Goal: Task Accomplishment & Management: Complete application form

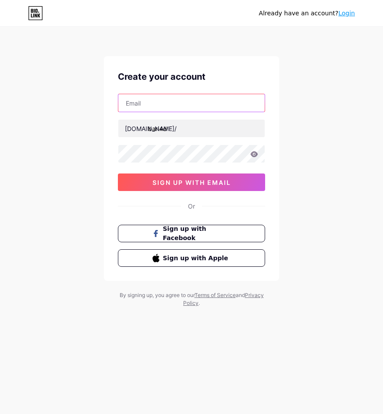
click at [174, 97] on input "text" at bounding box center [191, 103] width 146 height 18
paste input "[EMAIL_ADDRESS][DOMAIN_NAME]"
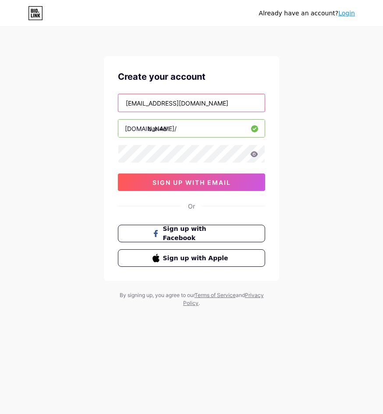
type input "[EMAIL_ADDRESS][DOMAIN_NAME]"
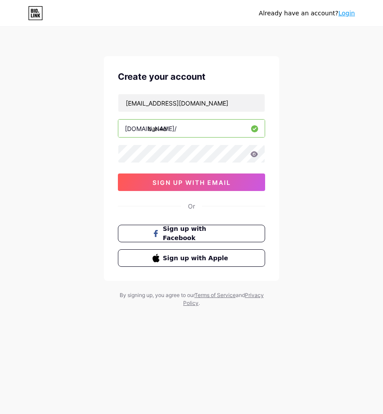
click at [43, 148] on div "Already have an account? Login Create your account [EMAIL_ADDRESS][DOMAIN_NAME]…" at bounding box center [191, 167] width 383 height 335
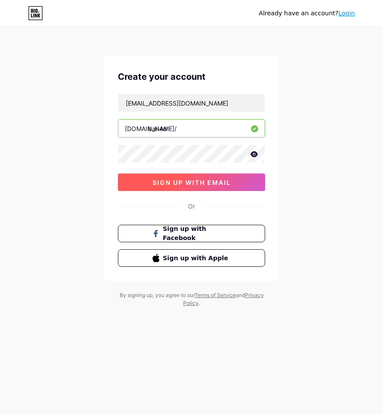
click at [165, 186] on button "sign up with email" at bounding box center [191, 183] width 147 height 18
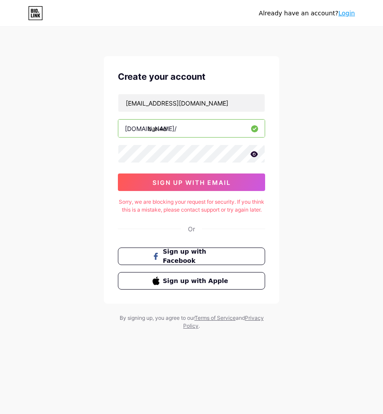
click at [300, 157] on div "Already have an account? Login Create your account [EMAIL_ADDRESS][DOMAIN_NAME]…" at bounding box center [191, 179] width 383 height 358
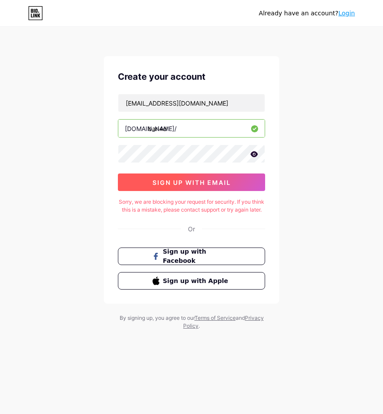
click at [199, 183] on span "sign up with email" at bounding box center [192, 182] width 78 height 7
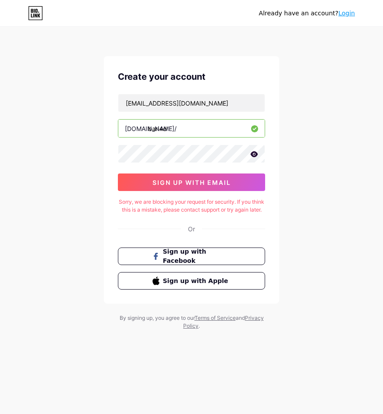
click at [22, 211] on div "Already have an account? Login Create your account [EMAIL_ADDRESS][DOMAIN_NAME]…" at bounding box center [191, 179] width 383 height 358
